Goal: Check status: Check status

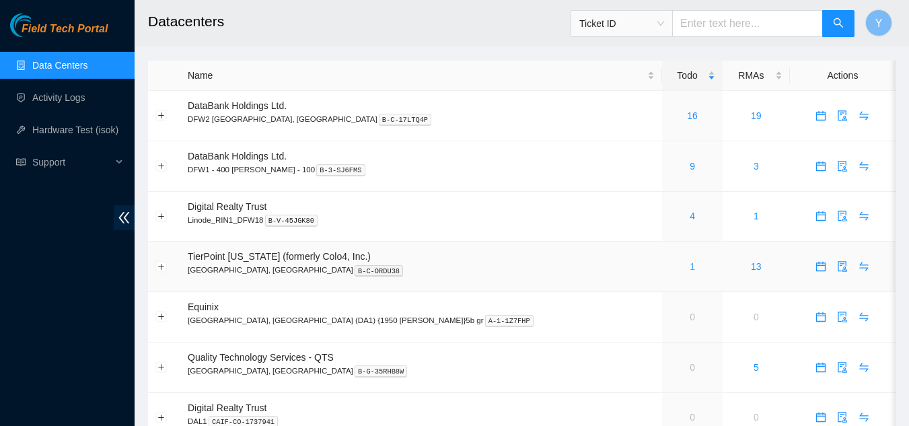
click at [690, 264] on link "1" at bounding box center [692, 266] width 5 height 11
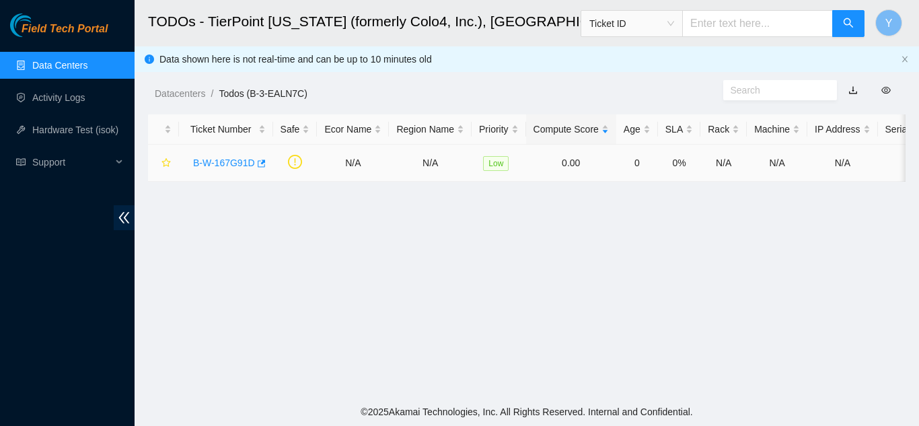
click at [225, 162] on link "B-W-167G91D" at bounding box center [224, 162] width 62 height 11
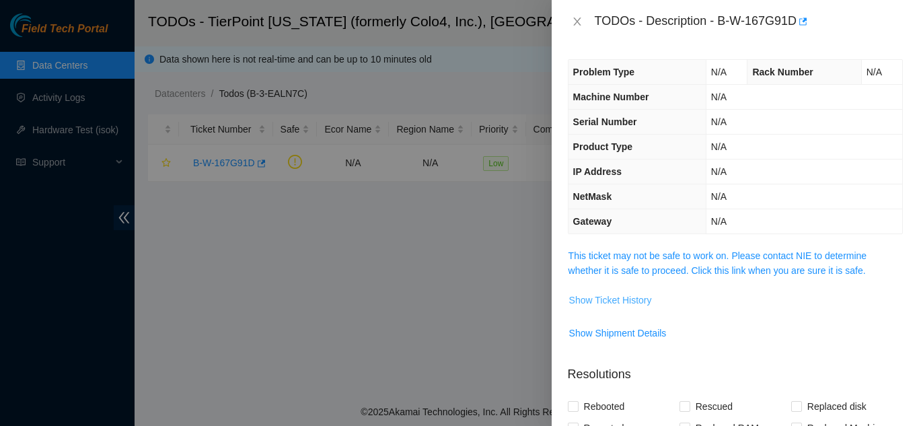
click at [599, 297] on span "Show Ticket History" at bounding box center [610, 300] width 83 height 15
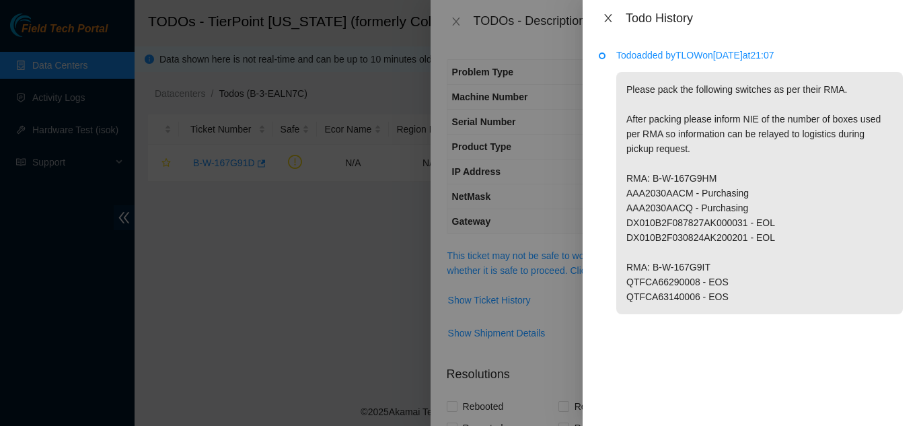
click at [609, 21] on icon "close" at bounding box center [608, 18] width 11 height 11
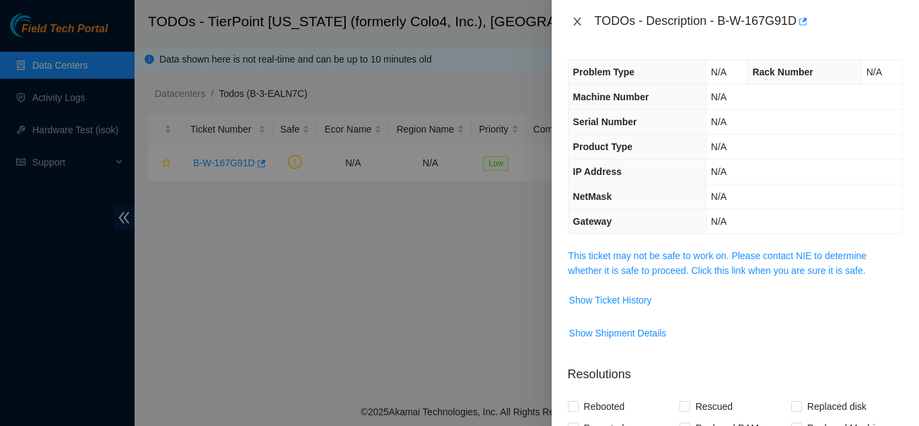
click at [578, 24] on icon "close" at bounding box center [577, 21] width 11 height 11
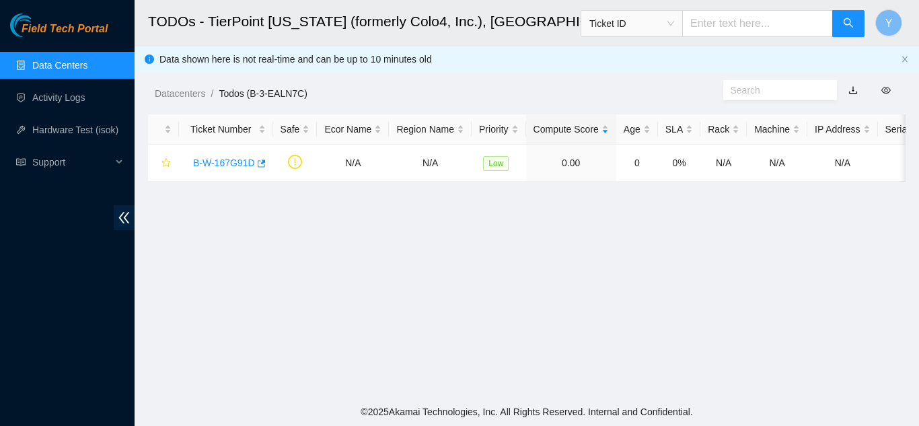
click at [52, 60] on link "Data Centers" at bounding box center [59, 65] width 55 height 11
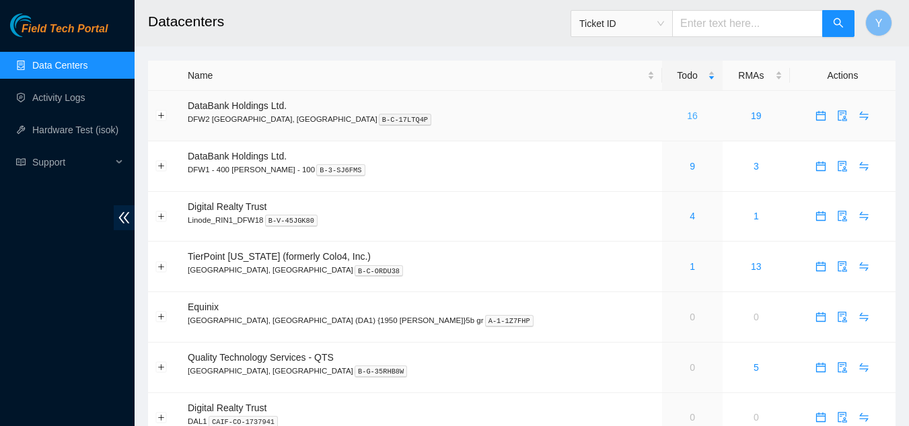
click at [687, 115] on link "16" at bounding box center [692, 115] width 11 height 11
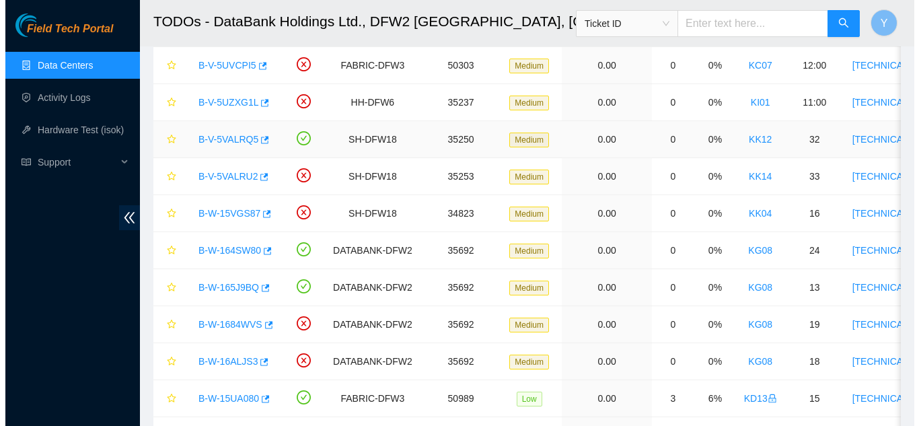
scroll to position [269, 0]
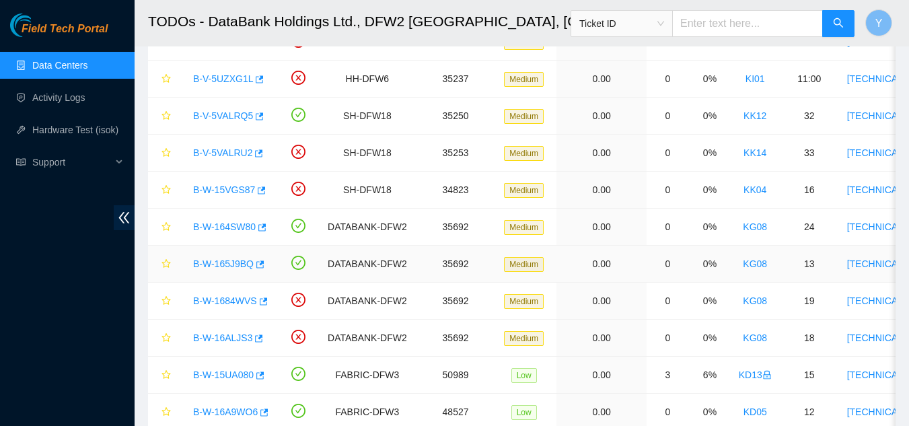
click at [228, 262] on link "B-W-165J9BQ" at bounding box center [223, 263] width 61 height 11
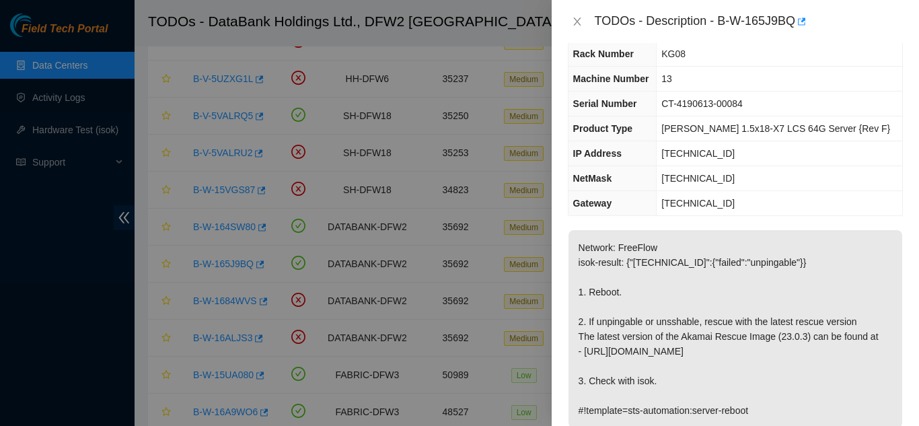
scroll to position [67, 0]
